Goal: Task Accomplishment & Management: Manage account settings

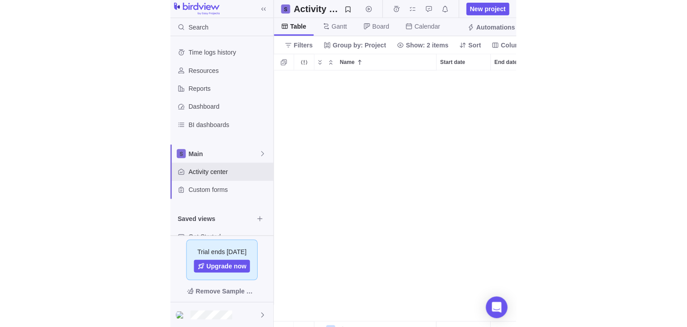
scroll to position [254, 240]
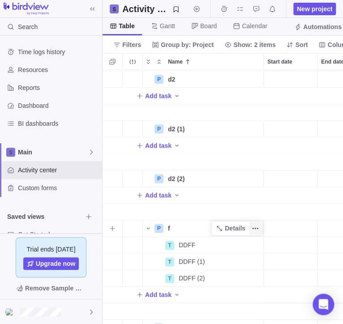
click at [250, 228] on span "More actions" at bounding box center [255, 228] width 13 height 13
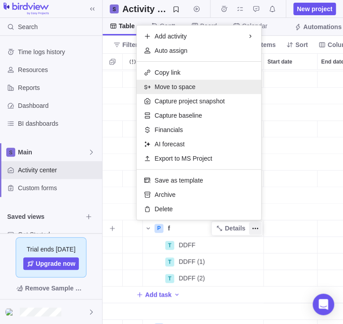
click at [199, 88] on div "Move to space" at bounding box center [198, 87] width 124 height 14
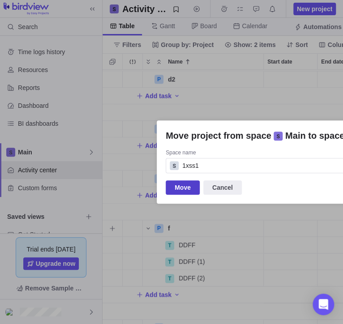
click at [184, 184] on span "Move" at bounding box center [182, 187] width 16 height 11
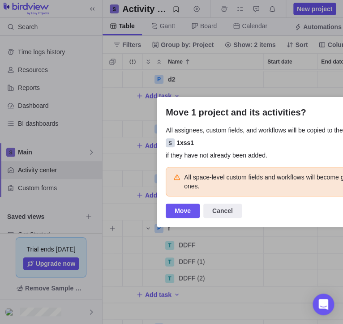
click at [302, 142] on div "1xss1" at bounding box center [269, 142] width 206 height 9
click at [187, 208] on span "Move" at bounding box center [182, 210] width 16 height 11
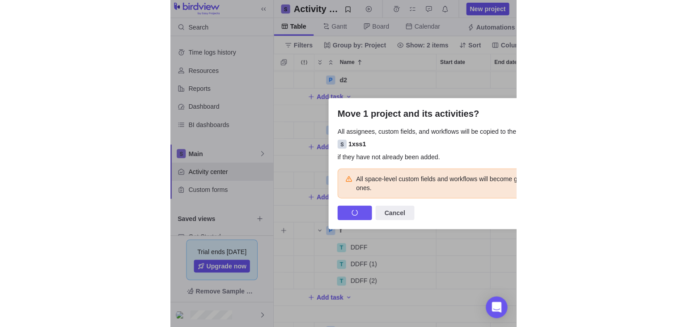
scroll to position [258, 585]
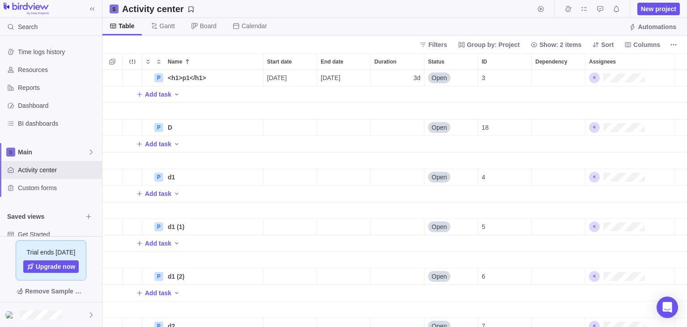
scroll to position [0, 0]
click at [251, 77] on span "More actions" at bounding box center [255, 78] width 13 height 13
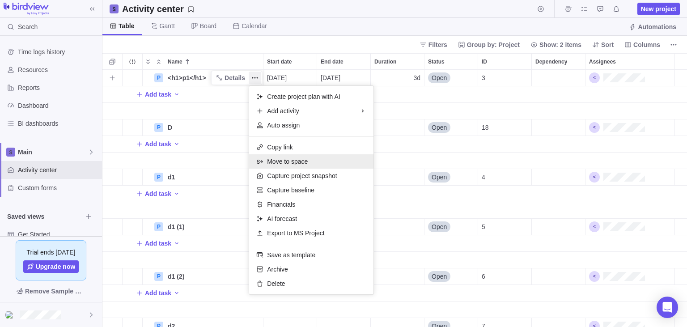
click at [331, 164] on div "Move to space" at bounding box center [311, 161] width 124 height 14
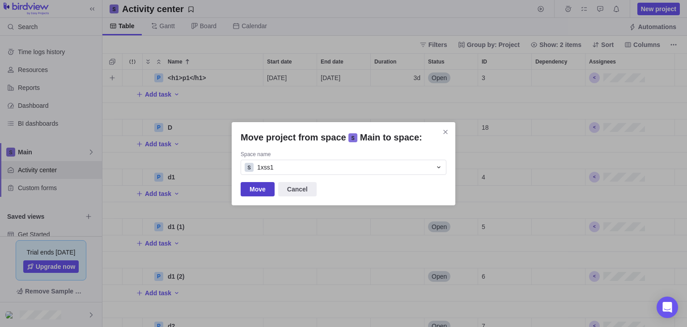
click at [253, 194] on span "Move" at bounding box center [258, 189] width 16 height 11
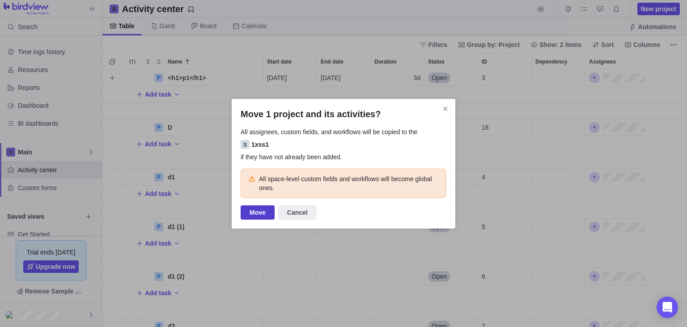
click at [261, 210] on span "Move" at bounding box center [258, 212] width 16 height 11
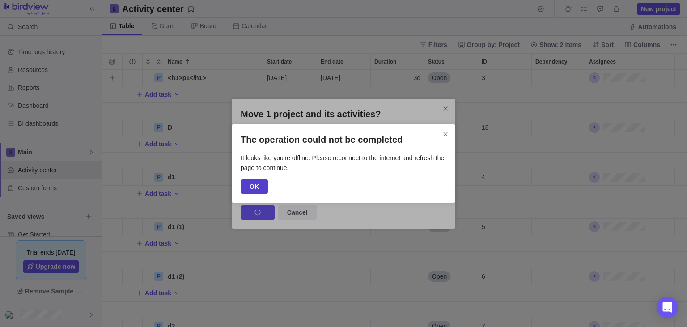
click at [246, 187] on span "OK" at bounding box center [254, 186] width 27 height 14
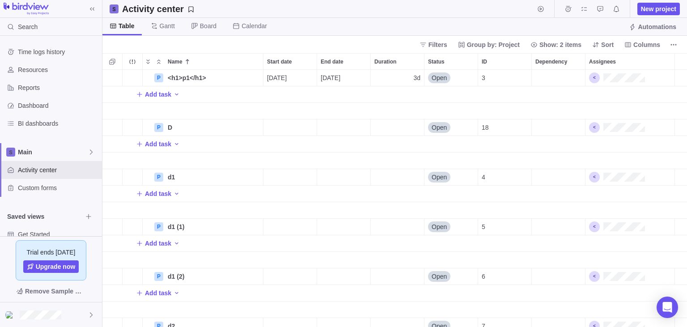
scroll to position [258, 585]
click at [261, 78] on span "More actions" at bounding box center [255, 78] width 13 height 13
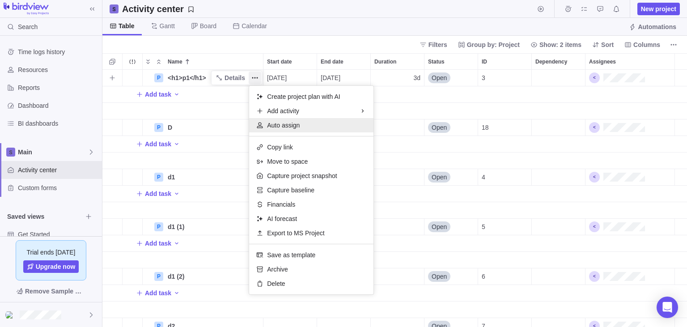
click at [307, 123] on div "Auto assign" at bounding box center [311, 125] width 124 height 14
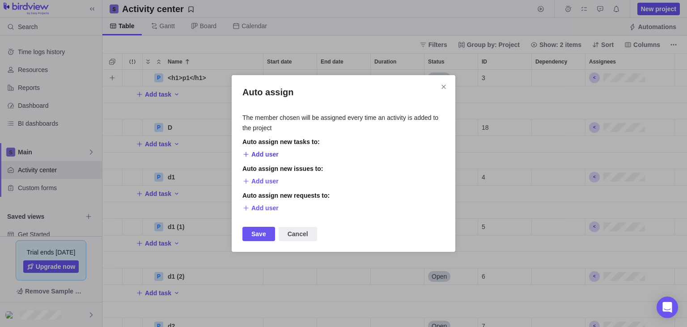
click at [268, 155] on span "Add user" at bounding box center [264, 154] width 27 height 9
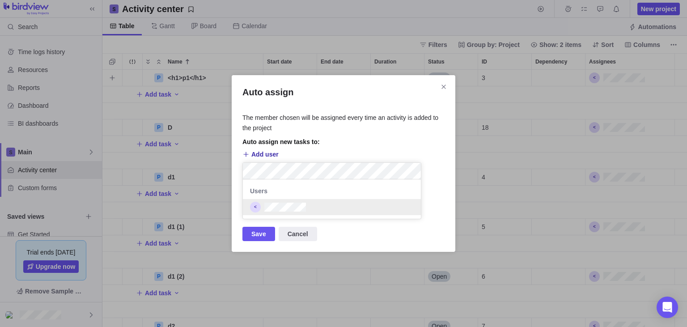
click at [297, 217] on div "grid" at bounding box center [332, 209] width 178 height 20
click at [429, 132] on div "Auto assign The member chosen will be assigned every time an activity is added …" at bounding box center [343, 163] width 687 height 327
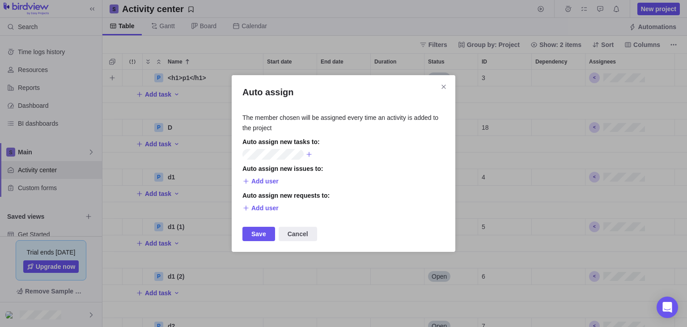
click at [264, 239] on span "Save" at bounding box center [258, 234] width 33 height 14
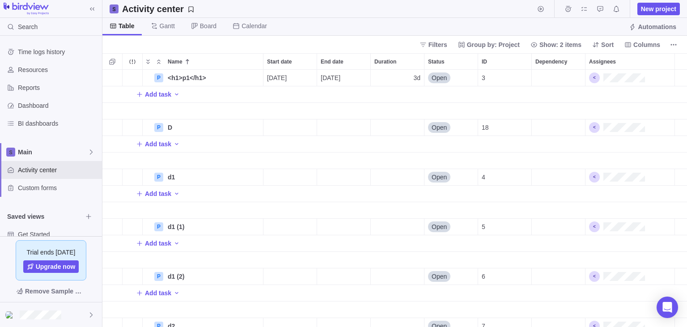
click at [318, 43] on div "Filters Group by: Project Show: 2 items Sort Columns" at bounding box center [394, 44] width 585 height 17
click at [316, 46] on div "Filters Group by: Project Show: 2 items Sort Columns" at bounding box center [394, 44] width 585 height 17
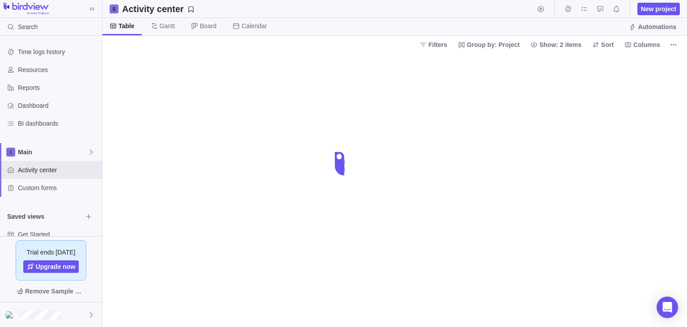
click at [284, 78] on div at bounding box center [394, 190] width 585 height 274
click at [300, 98] on div at bounding box center [394, 190] width 585 height 274
click at [53, 191] on span "Custom forms" at bounding box center [58, 187] width 81 height 9
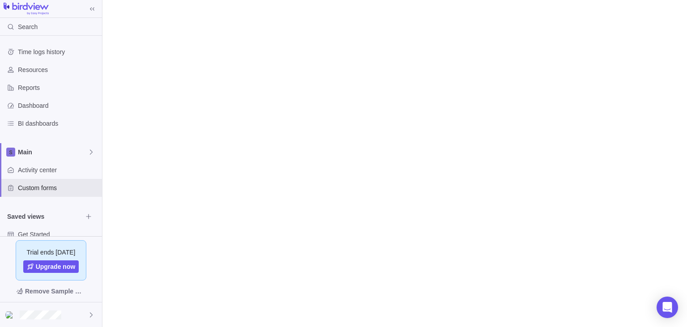
click at [282, 256] on div "Search Time logs history Resources Reports Dashboard BI dashboards Main Activit…" at bounding box center [343, 163] width 687 height 327
click at [71, 170] on span "Activity center" at bounding box center [58, 170] width 81 height 9
click at [70, 183] on div "Custom forms" at bounding box center [51, 188] width 102 height 18
click at [79, 172] on span "Activity center" at bounding box center [58, 170] width 81 height 9
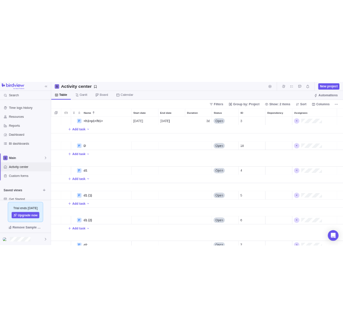
scroll to position [258, 585]
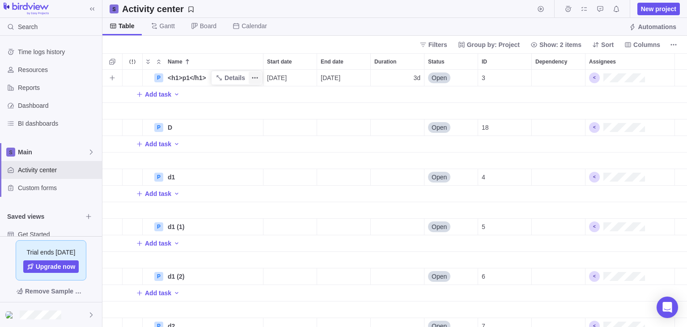
click at [255, 79] on icon "More actions" at bounding box center [254, 77] width 7 height 7
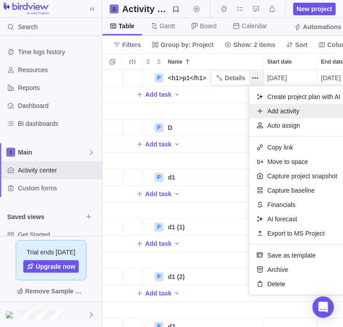
scroll to position [0, 0]
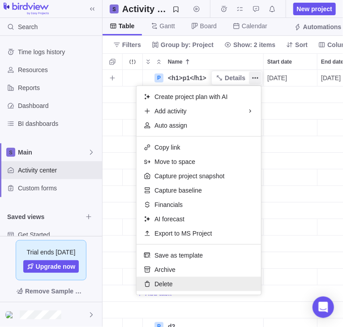
click at [218, 288] on div "Delete" at bounding box center [198, 283] width 124 height 14
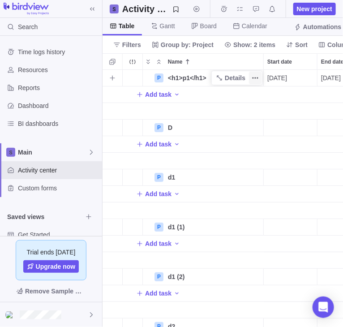
click at [251, 78] on span "More actions" at bounding box center [255, 78] width 13 height 13
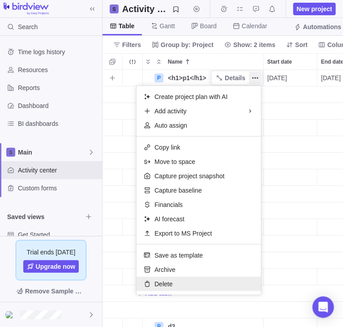
click at [187, 281] on div "Delete" at bounding box center [198, 283] width 124 height 14
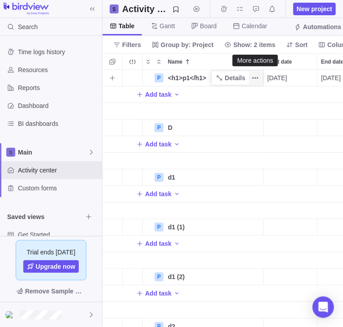
click at [257, 75] on icon "More actions" at bounding box center [254, 77] width 7 height 7
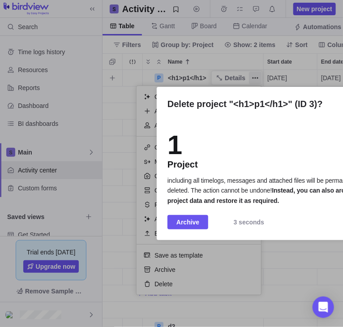
click at [284, 132] on div "Delete project "<h1>p1</h1>" (ID 3)? 1 Project including all timelogs, messages…" at bounding box center [269, 163] width 224 height 153
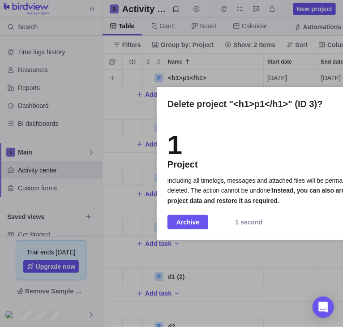
click at [288, 133] on div "1 Project" at bounding box center [268, 151] width 202 height 38
click at [260, 224] on span "Delete permanently" at bounding box center [250, 222] width 58 height 11
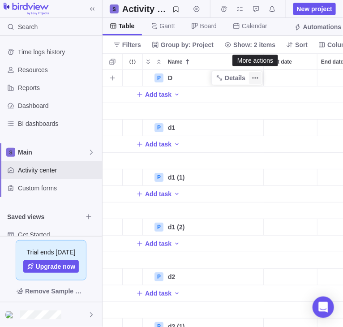
click at [252, 77] on icon "More actions" at bounding box center [254, 77] width 7 height 7
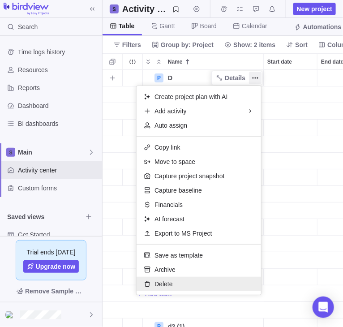
click at [185, 284] on div "Delete" at bounding box center [198, 283] width 124 height 14
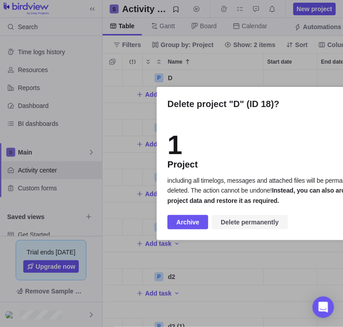
click at [260, 223] on span "Delete permanently" at bounding box center [250, 222] width 58 height 11
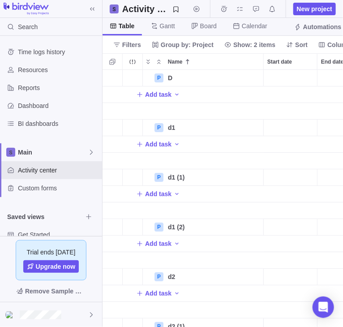
scroll to position [257, 240]
